Goal: Transaction & Acquisition: Purchase product/service

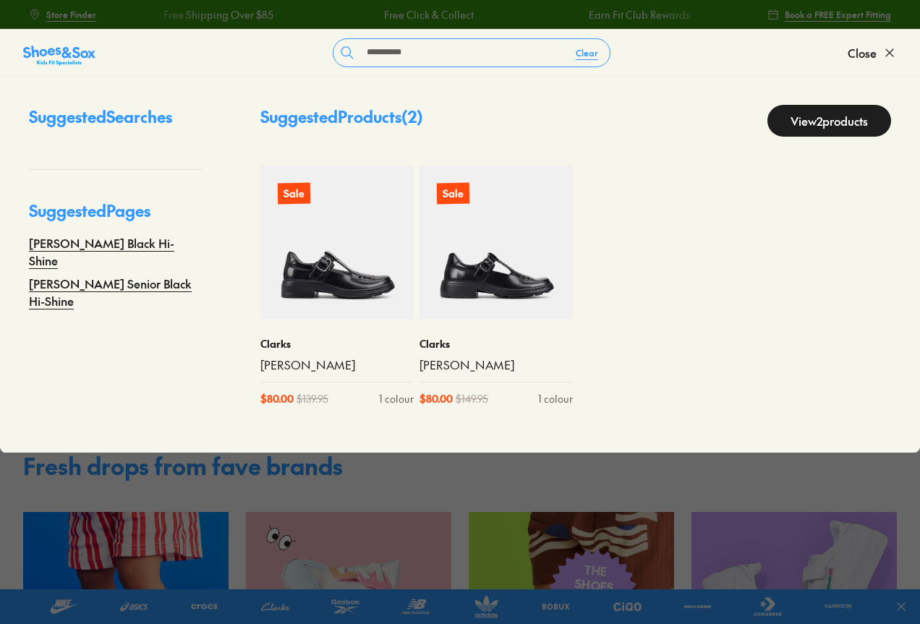
type input "**********"
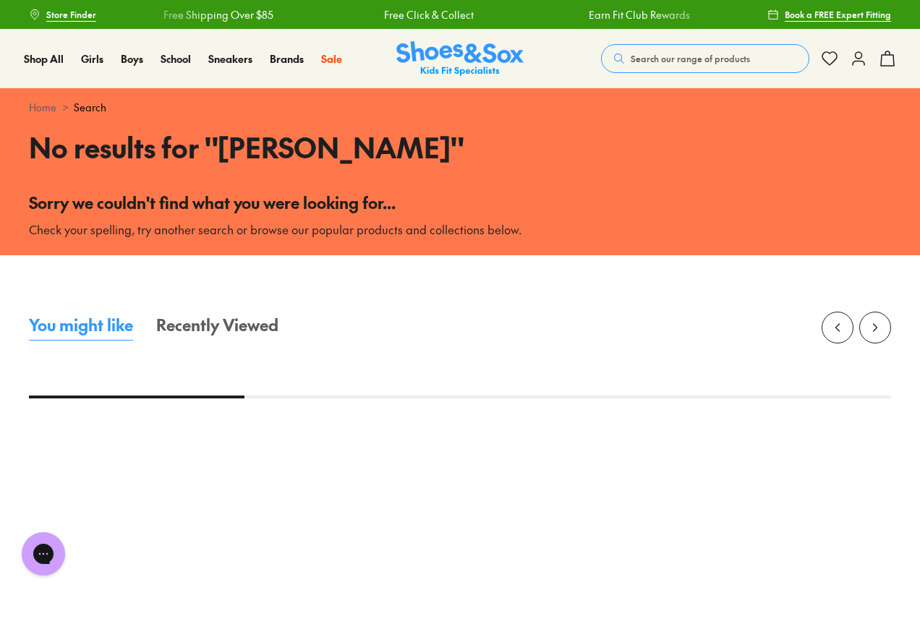
drag, startPoint x: 670, startPoint y: 67, endPoint x: 700, endPoint y: 48, distance: 35.5
click at [671, 67] on button "Search our range of products" at bounding box center [705, 58] width 208 height 29
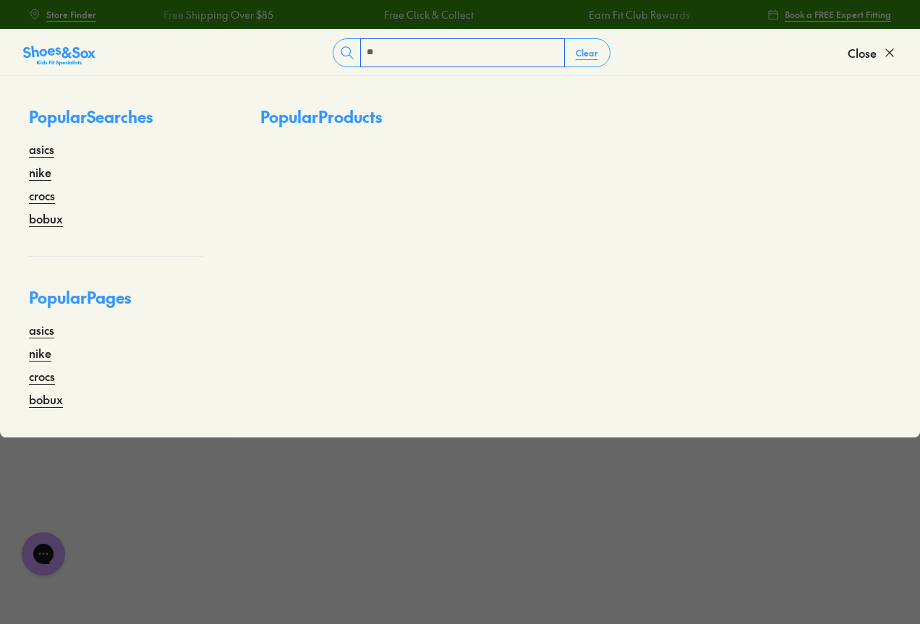
type input "*"
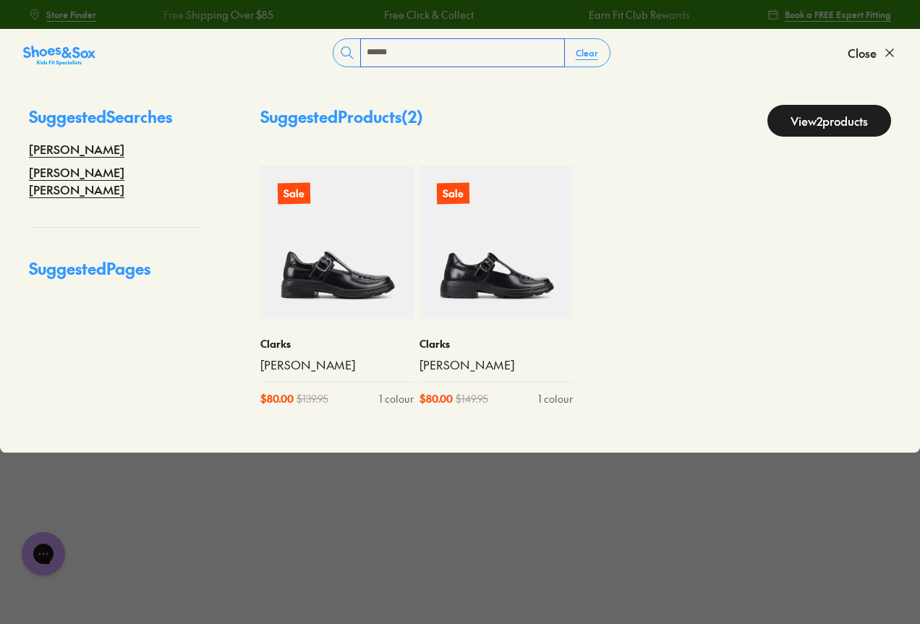
type input "******"
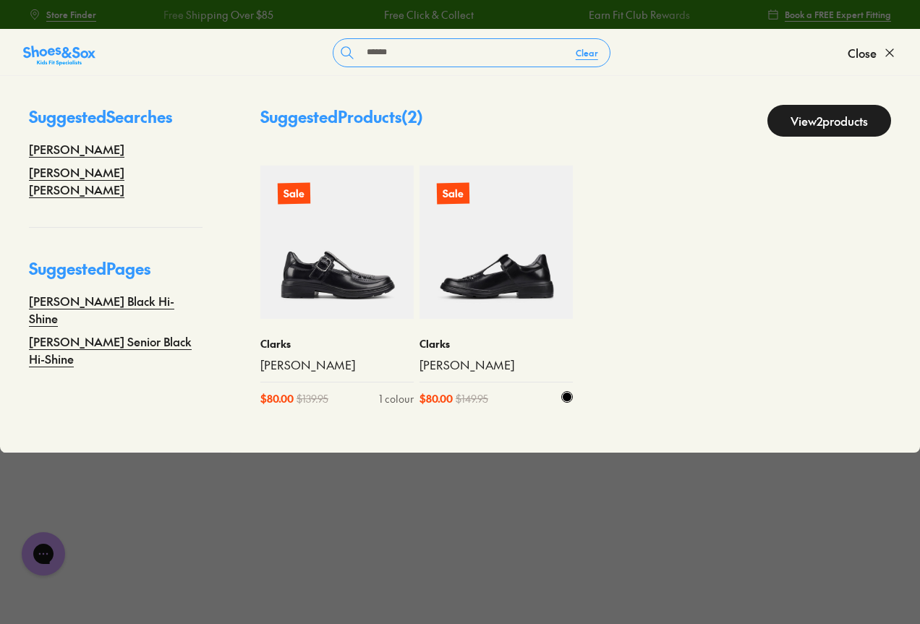
drag, startPoint x: 736, startPoint y: 44, endPoint x: 459, endPoint y: 230, distance: 333.1
click at [459, 230] on img at bounding box center [496, 242] width 153 height 153
click at [464, 242] on img at bounding box center [496, 242] width 153 height 153
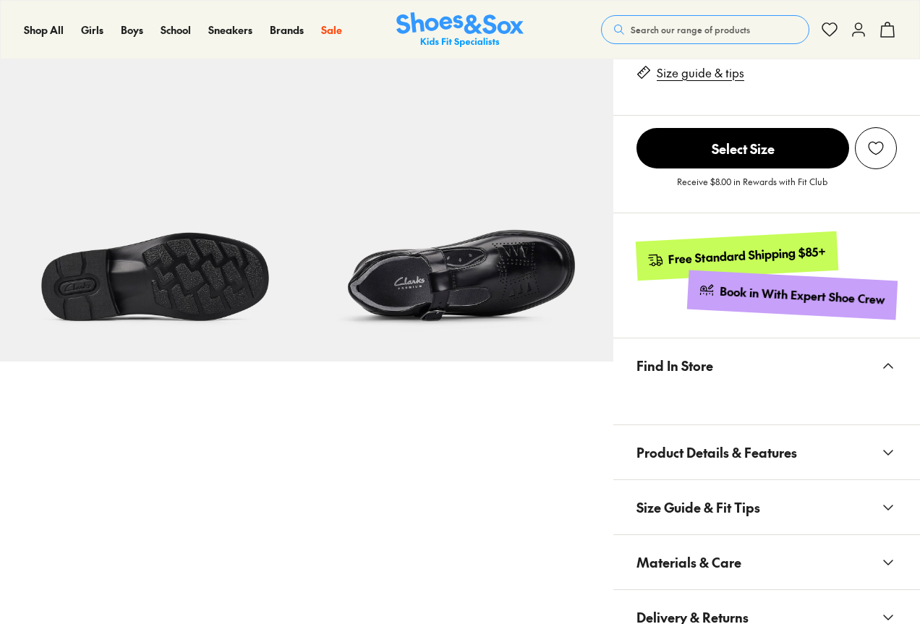
click at [679, 486] on span "Size Guide & Fit Tips" at bounding box center [699, 507] width 124 height 43
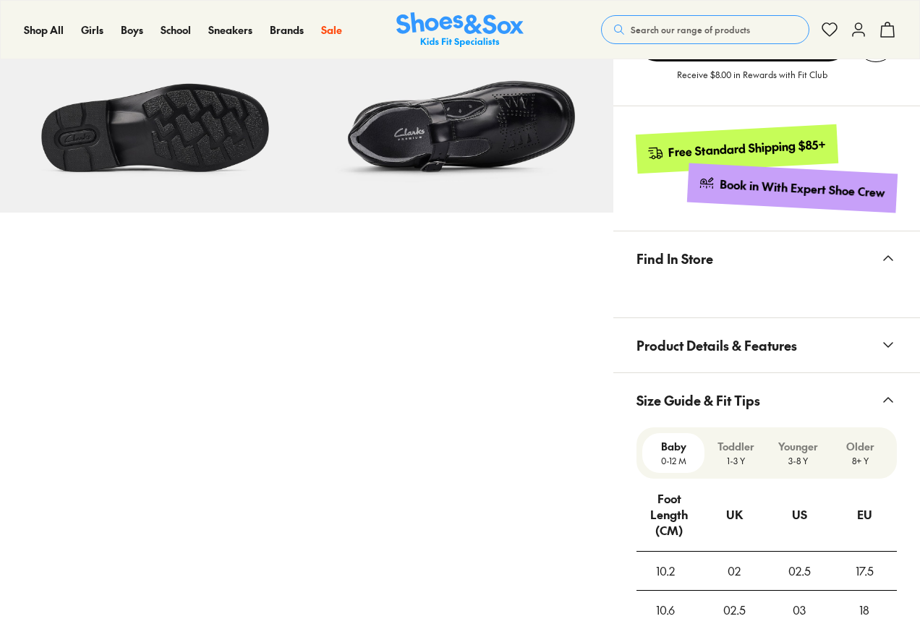
select select "*"
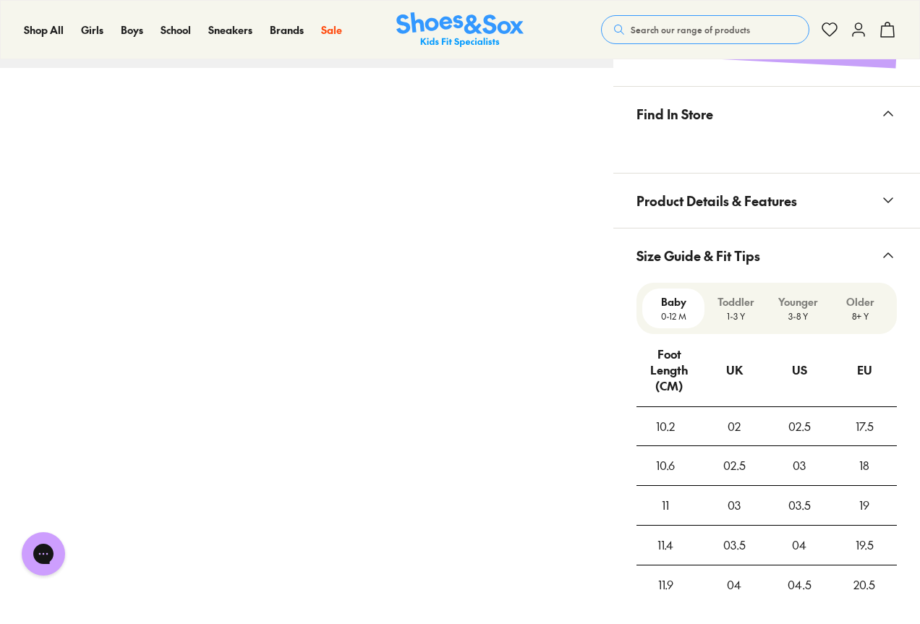
click at [791, 260] on button "Size Guide & Fit Tips" at bounding box center [766, 256] width 307 height 54
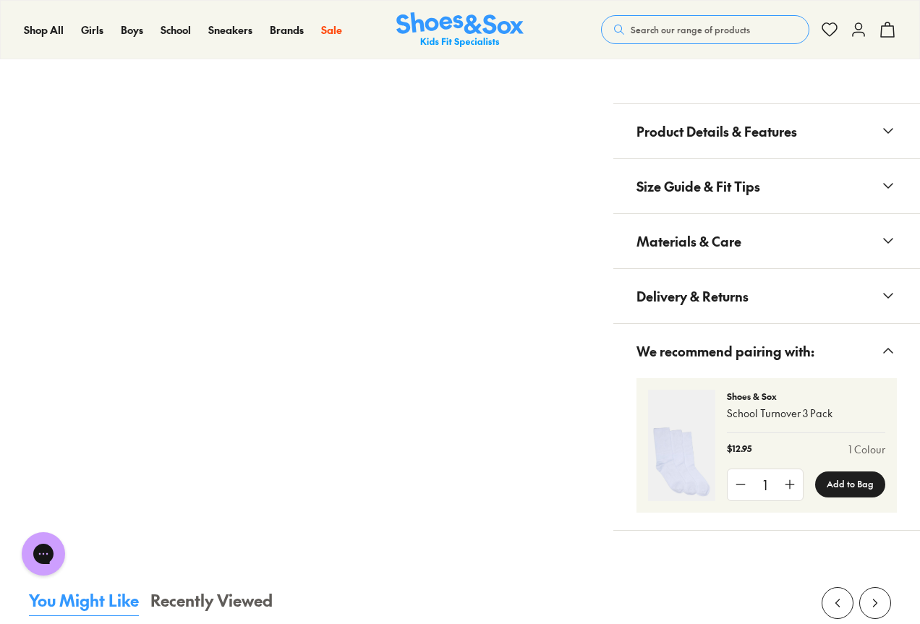
scroll to position [1085, 0]
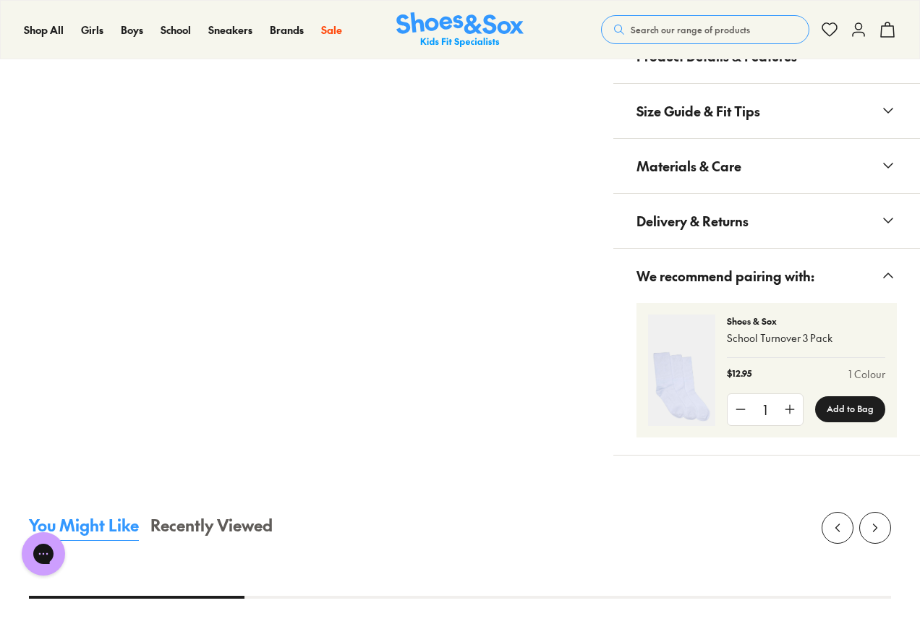
click at [701, 181] on span "Materials & Care" at bounding box center [689, 166] width 105 height 43
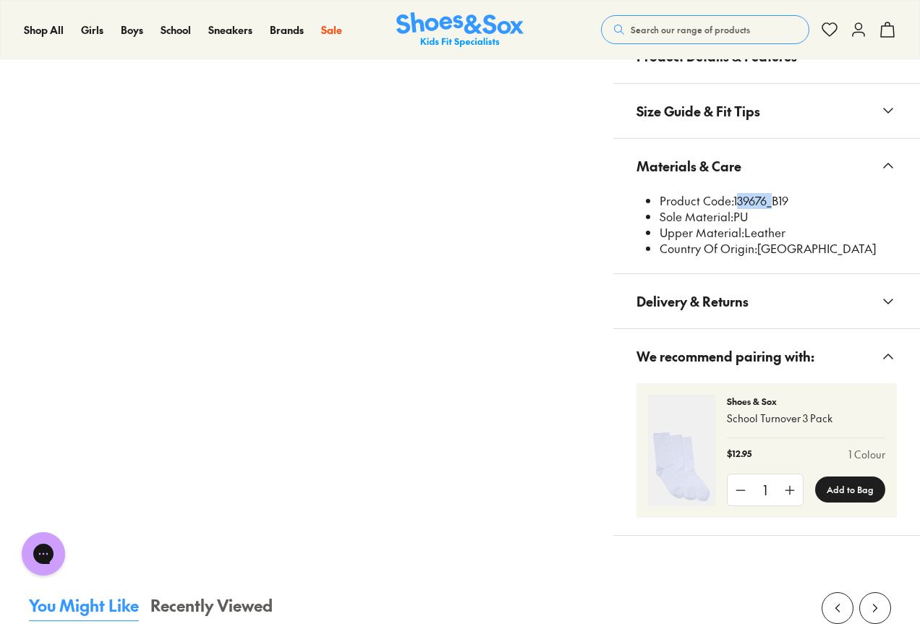
drag, startPoint x: 769, startPoint y: 198, endPoint x: 736, endPoint y: 200, distance: 33.3
click at [736, 200] on li "Product Code: 139676_B19" at bounding box center [778, 201] width 237 height 16
copy li "139676"
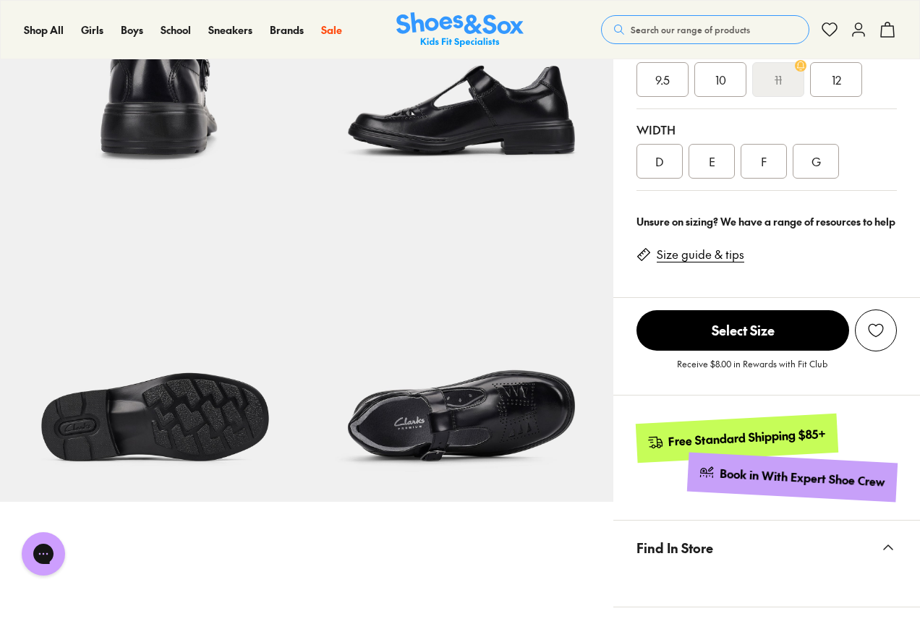
scroll to position [217, 0]
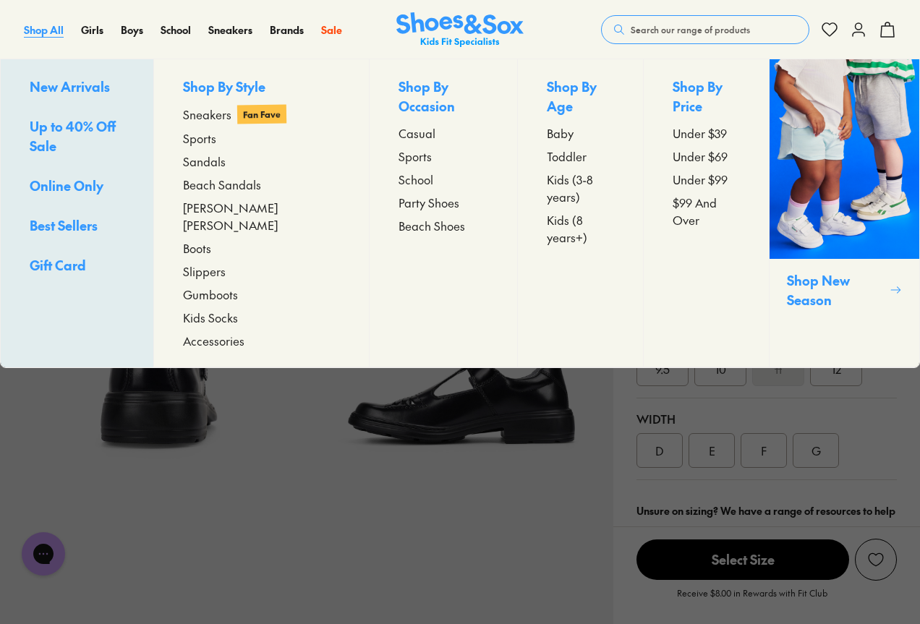
click at [59, 29] on span "Shop All" at bounding box center [44, 29] width 40 height 14
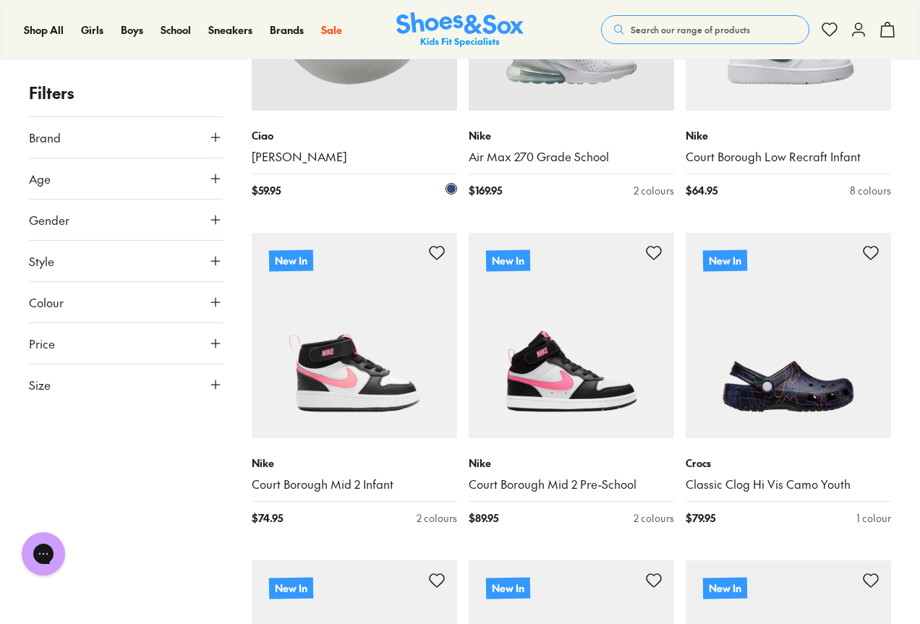
scroll to position [506, 0]
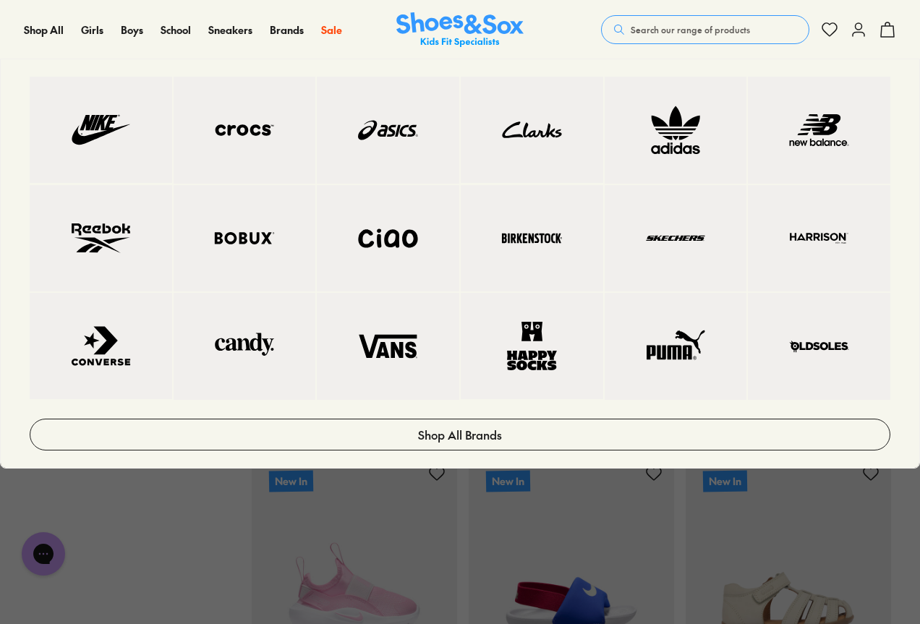
click at [137, 108] on img at bounding box center [101, 130] width 85 height 48
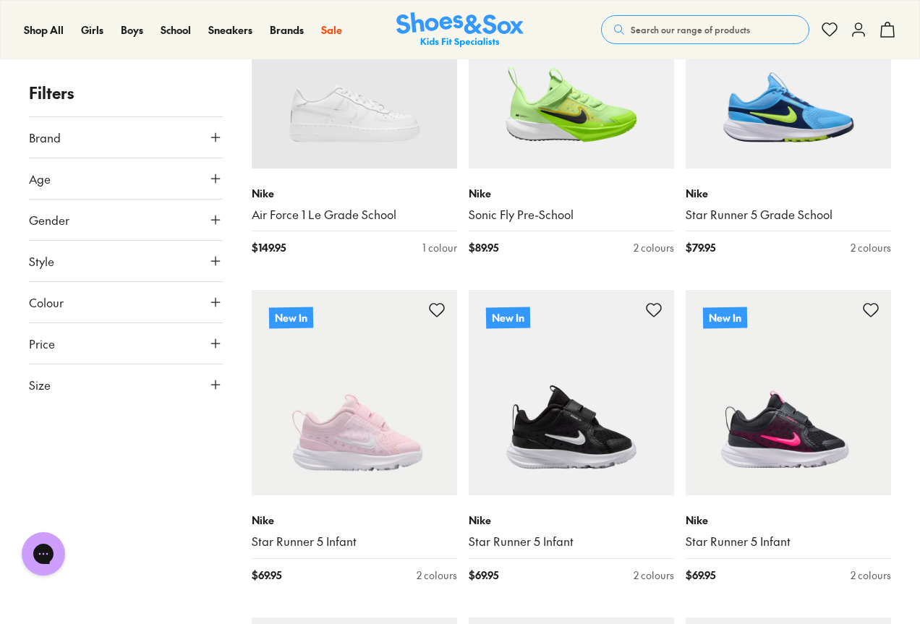
scroll to position [1157, 0]
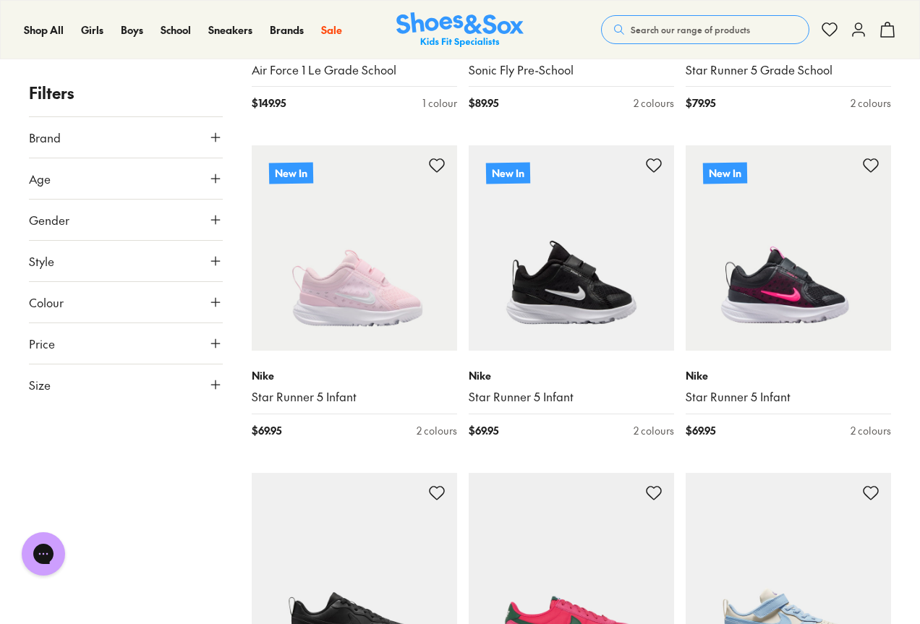
click at [171, 179] on button "Age" at bounding box center [126, 178] width 194 height 41
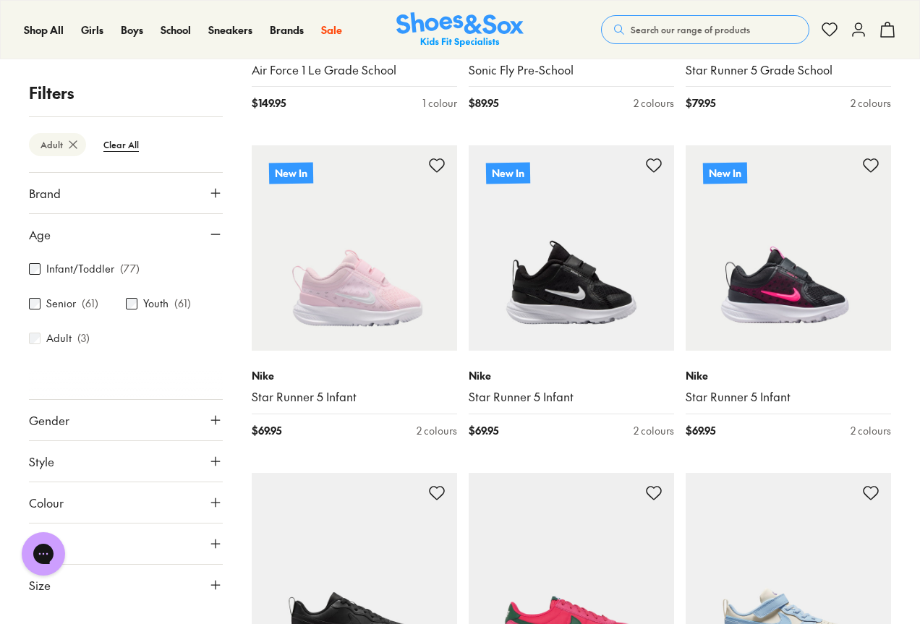
scroll to position [219, 0]
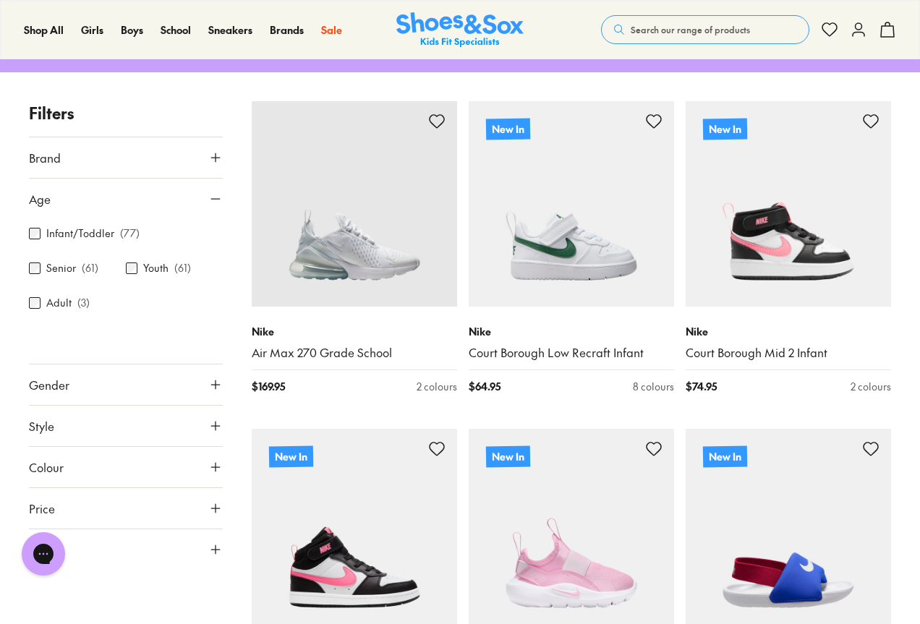
click at [141, 272] on div "Youth ( 61 )" at bounding box center [174, 268] width 97 height 17
click at [137, 269] on div "Youth ( 61 )" at bounding box center [174, 268] width 97 height 17
click at [31, 261] on div "Senior ( 61 )" at bounding box center [77, 268] width 97 height 17
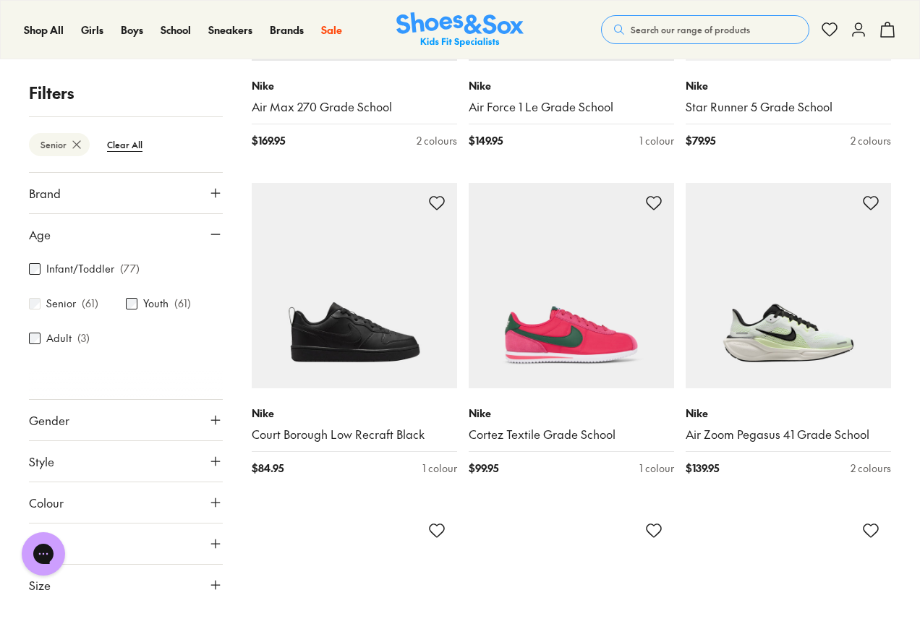
scroll to position [726, 0]
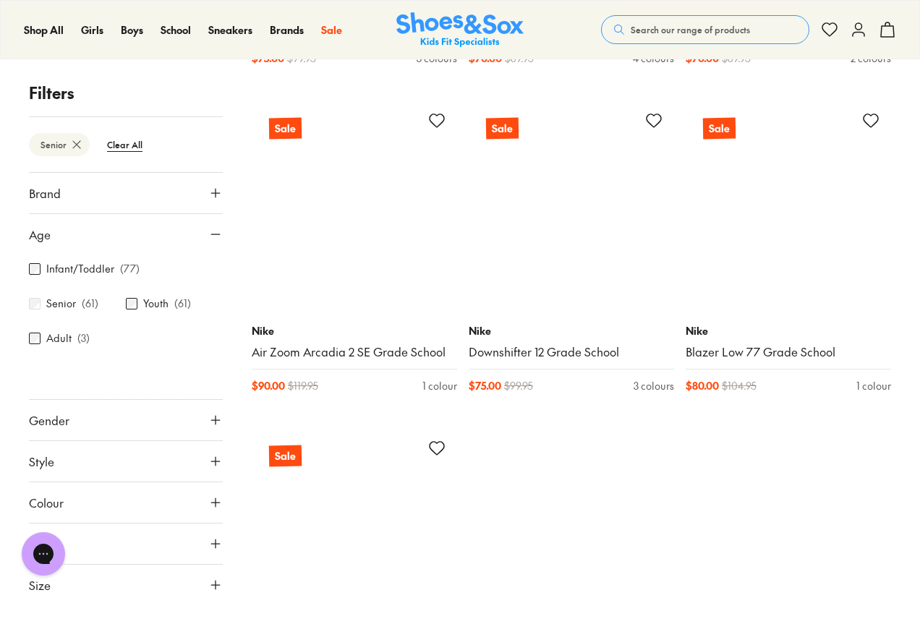
scroll to position [6223, 0]
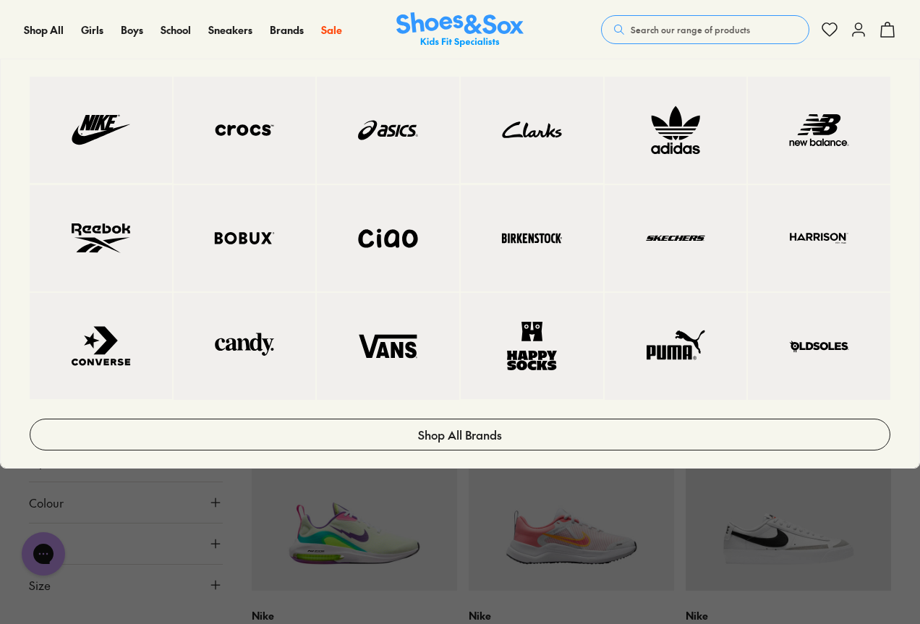
click at [278, 130] on img at bounding box center [245, 130] width 85 height 49
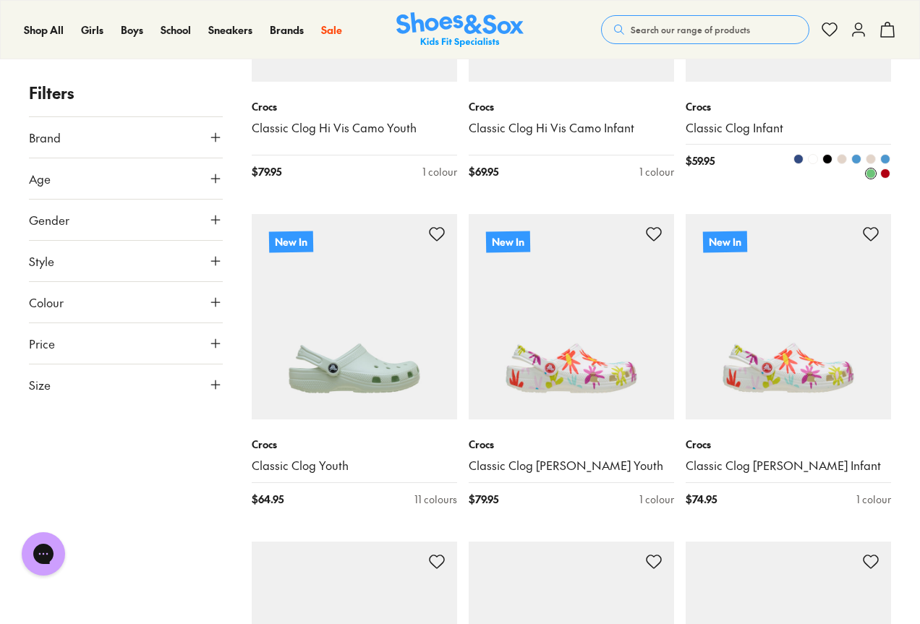
scroll to position [506, 0]
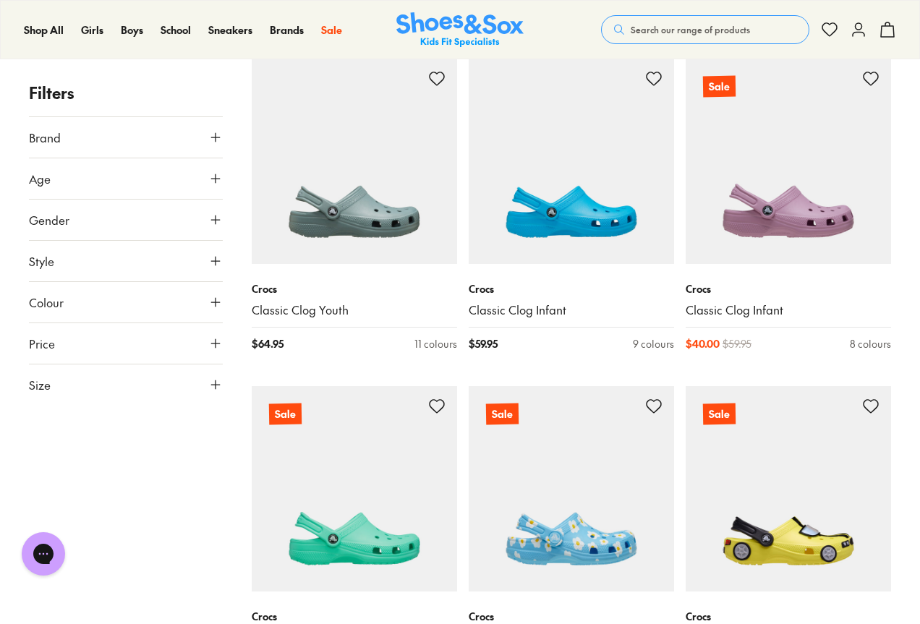
scroll to position [6717, 0]
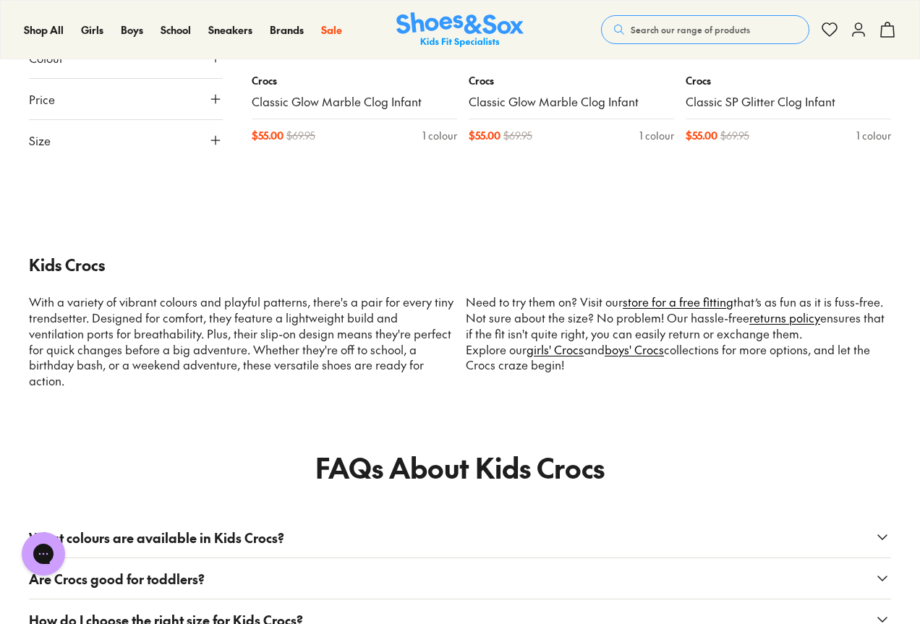
scroll to position [7863, 0]
